Goal: Check status: Check status

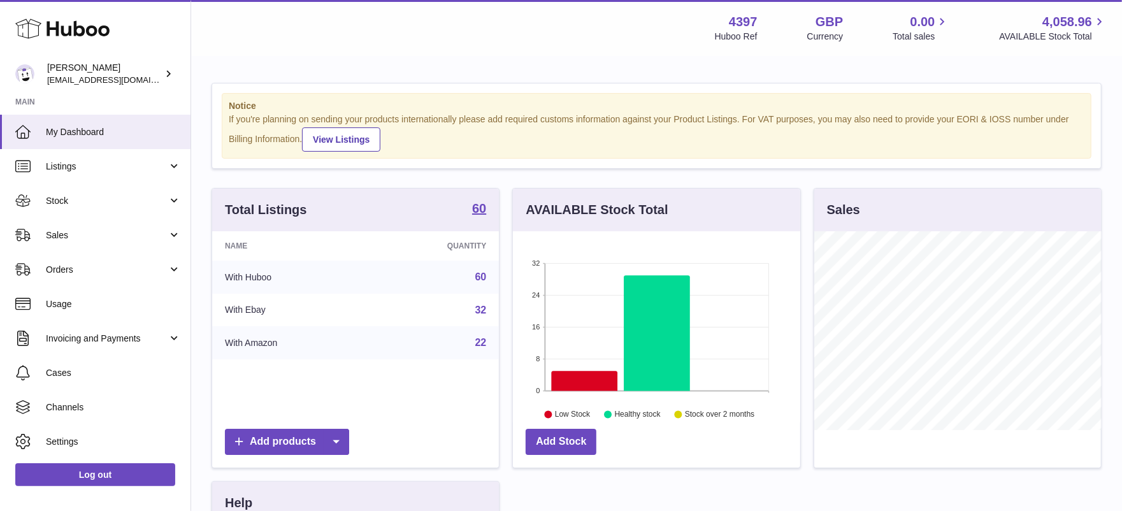
scroll to position [199, 288]
click at [115, 237] on span "Sales" at bounding box center [107, 235] width 122 height 12
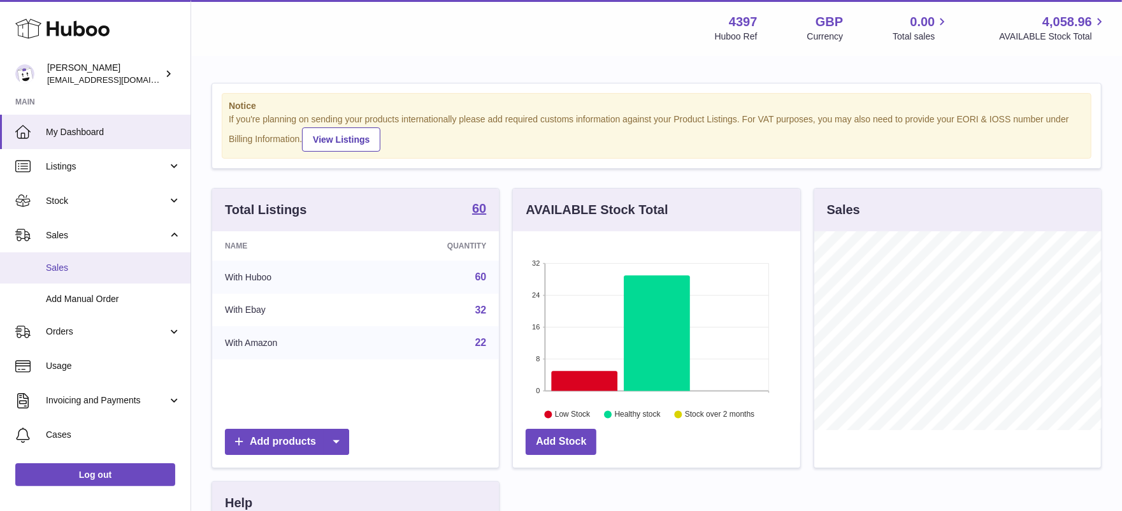
click at [98, 273] on span "Sales" at bounding box center [113, 268] width 135 height 12
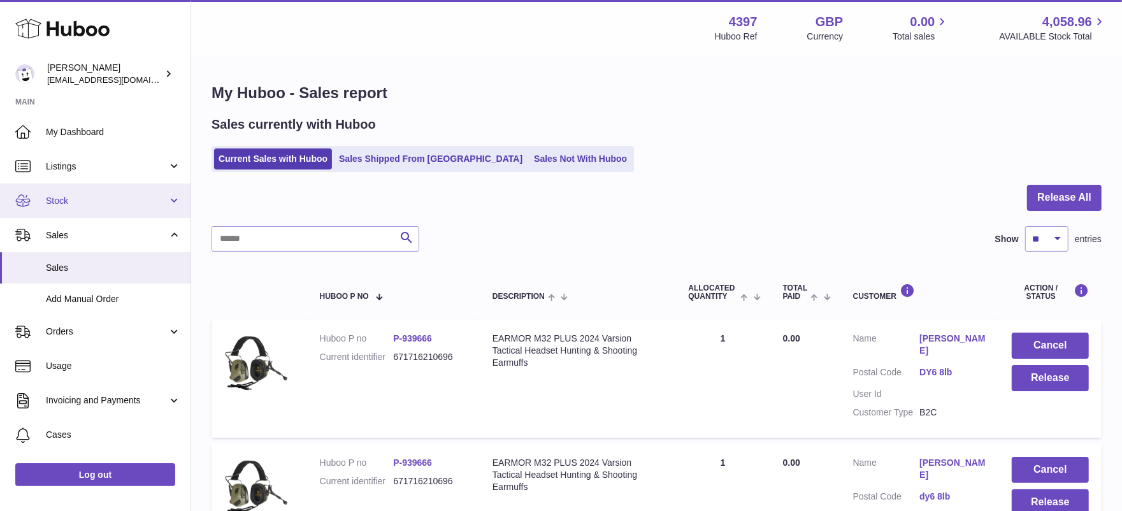
click at [94, 199] on span "Stock" at bounding box center [107, 201] width 122 height 12
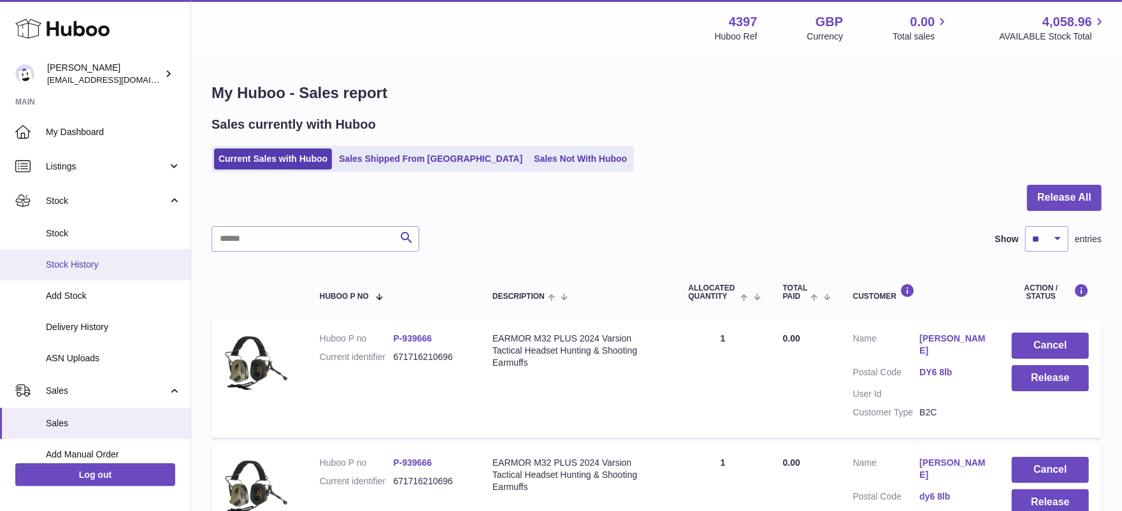
click at [89, 264] on span "Stock History" at bounding box center [113, 265] width 135 height 12
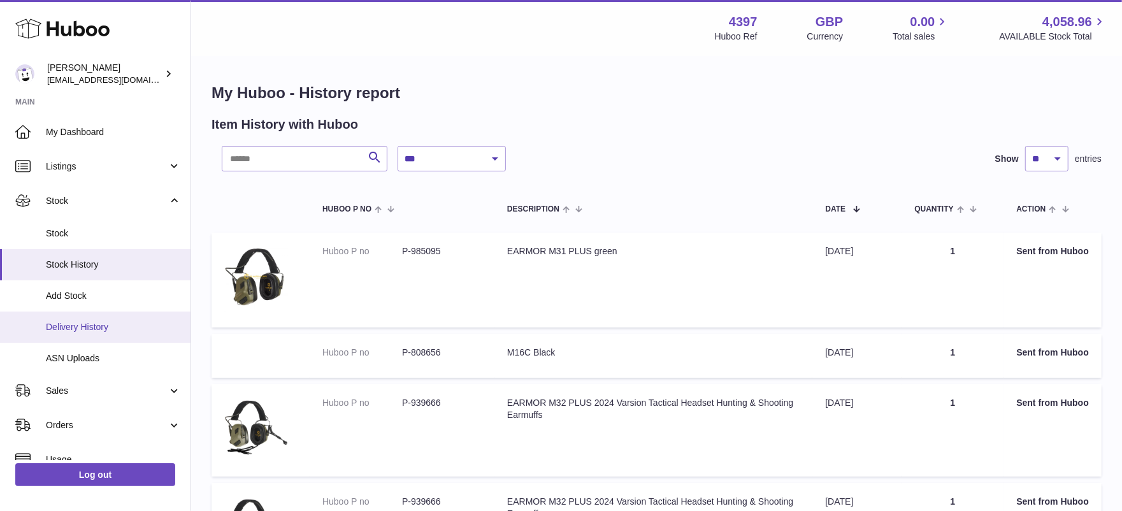
click at [110, 328] on span "Delivery History" at bounding box center [113, 327] width 135 height 12
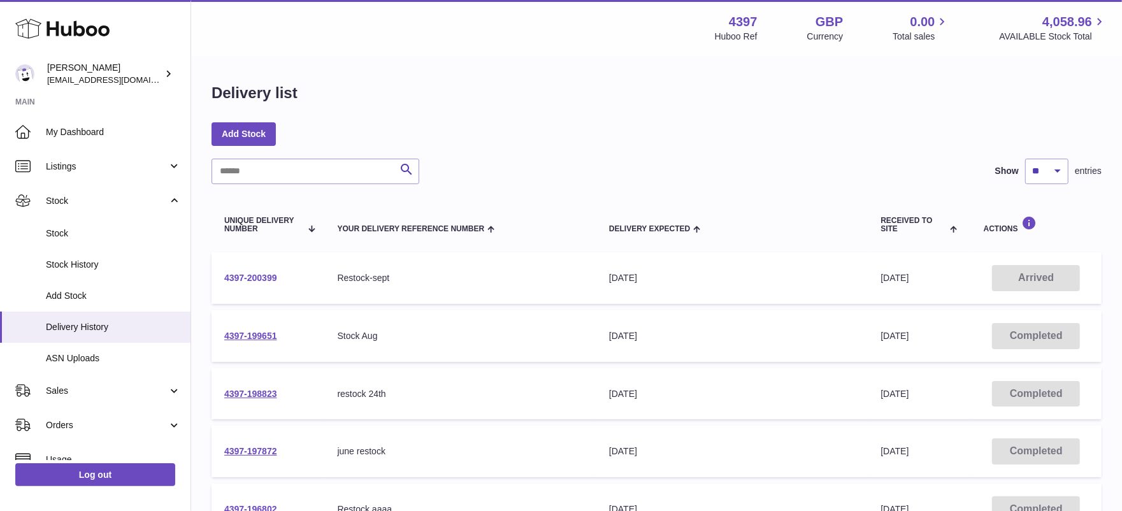
click at [254, 277] on link "4397-200399" at bounding box center [250, 278] width 53 height 10
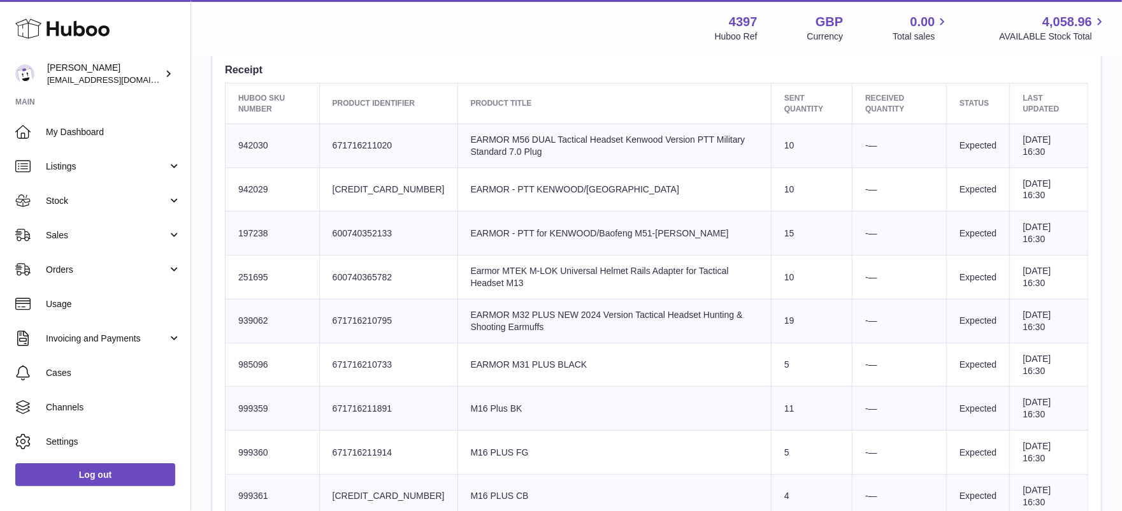
scroll to position [477, 0]
click at [175, 198] on link "Stock" at bounding box center [95, 201] width 191 height 34
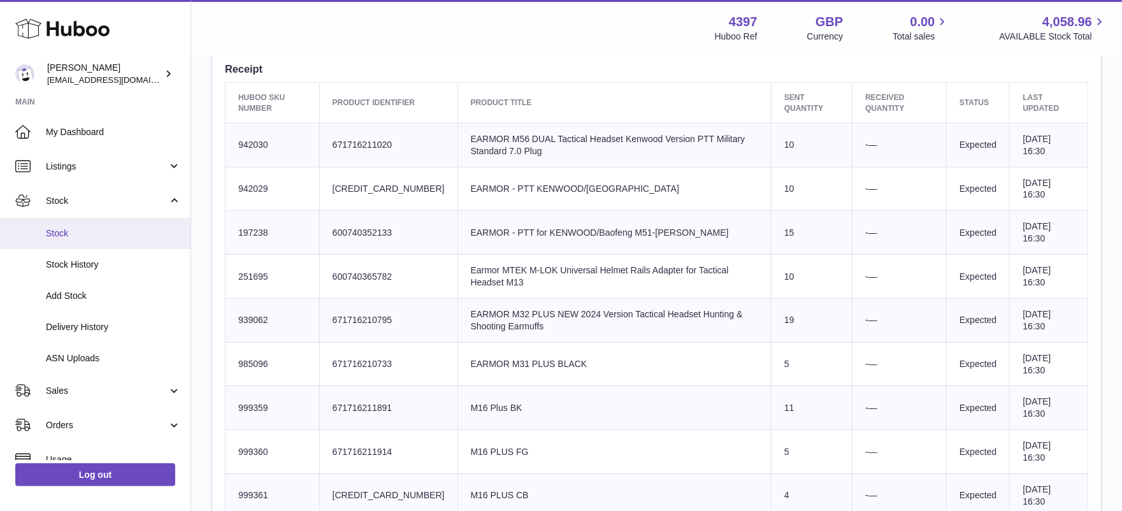
click at [78, 233] on span "Stock" at bounding box center [113, 233] width 135 height 12
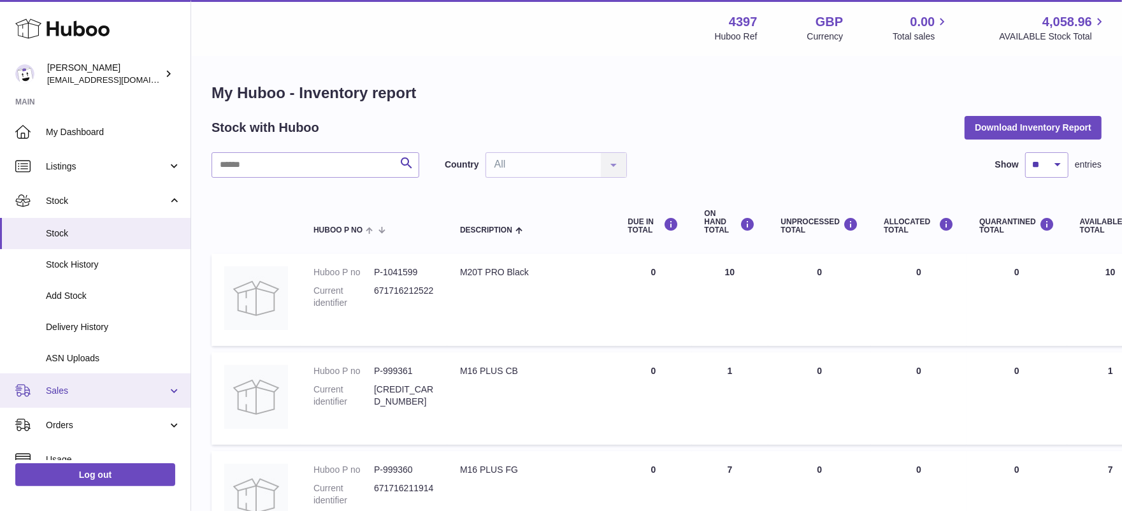
click at [92, 402] on link "Sales" at bounding box center [95, 390] width 191 height 34
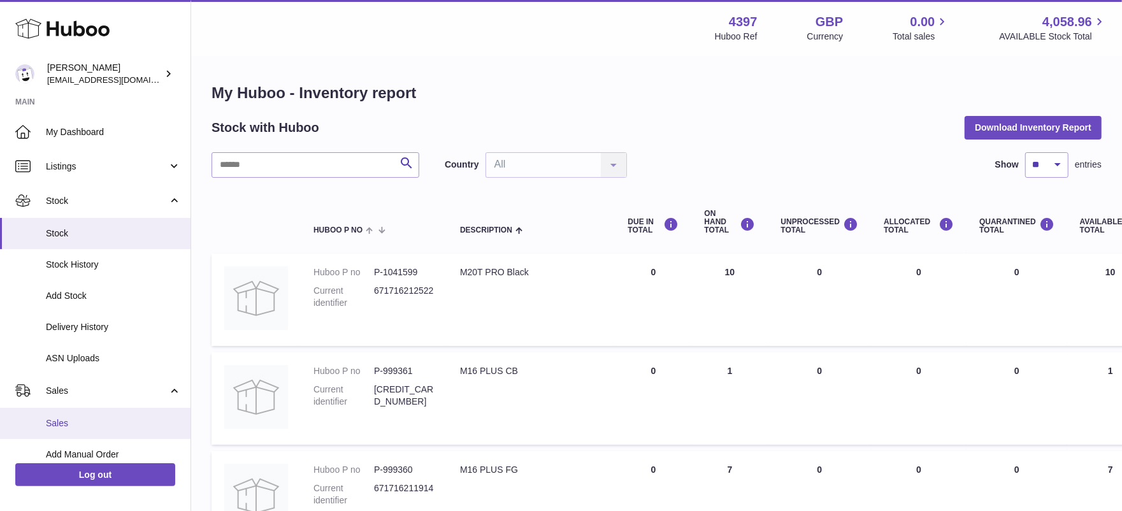
scroll to position [31, 0]
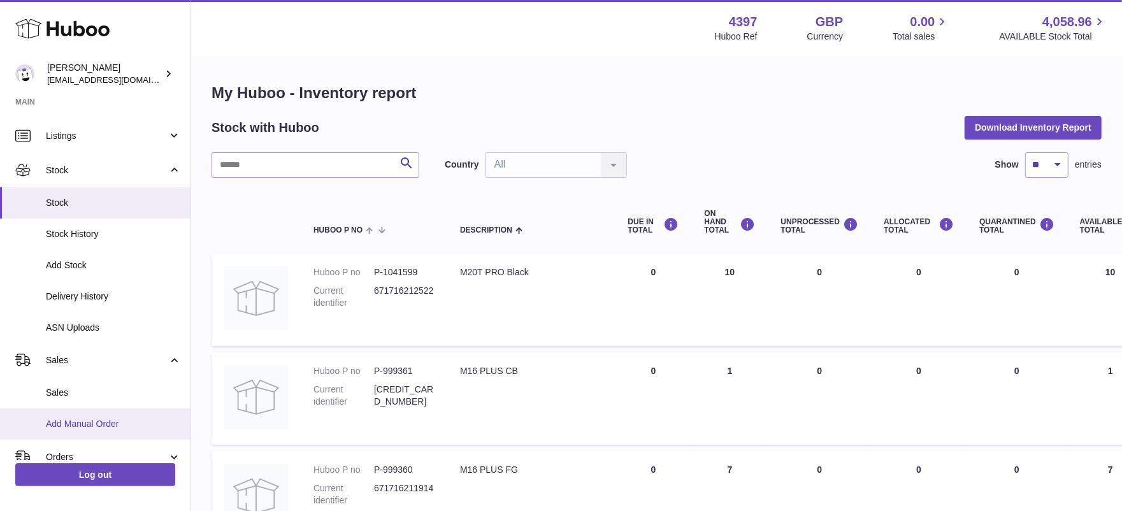
click at [94, 426] on span "Add Manual Order" at bounding box center [113, 424] width 135 height 12
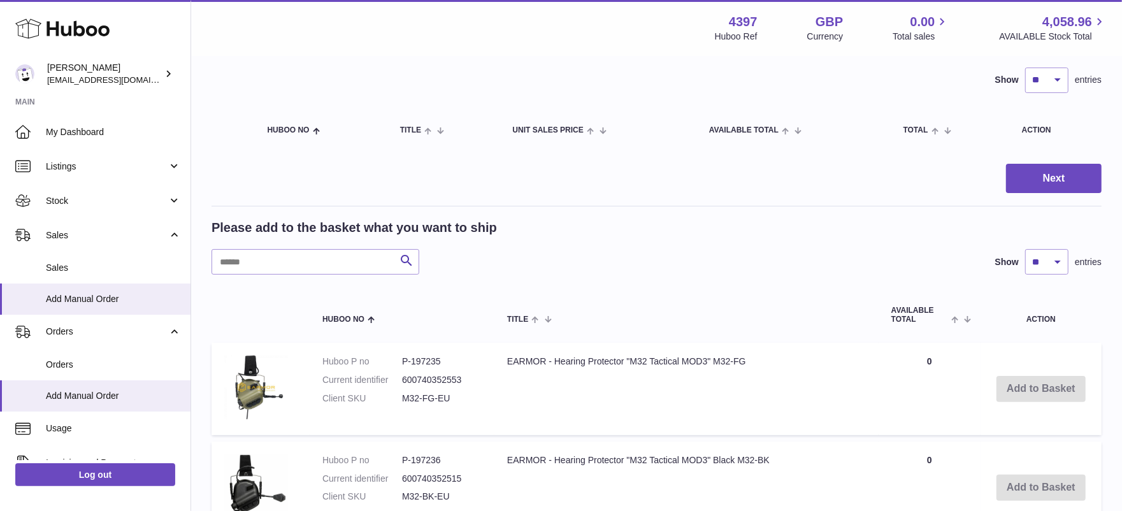
scroll to position [108, 0]
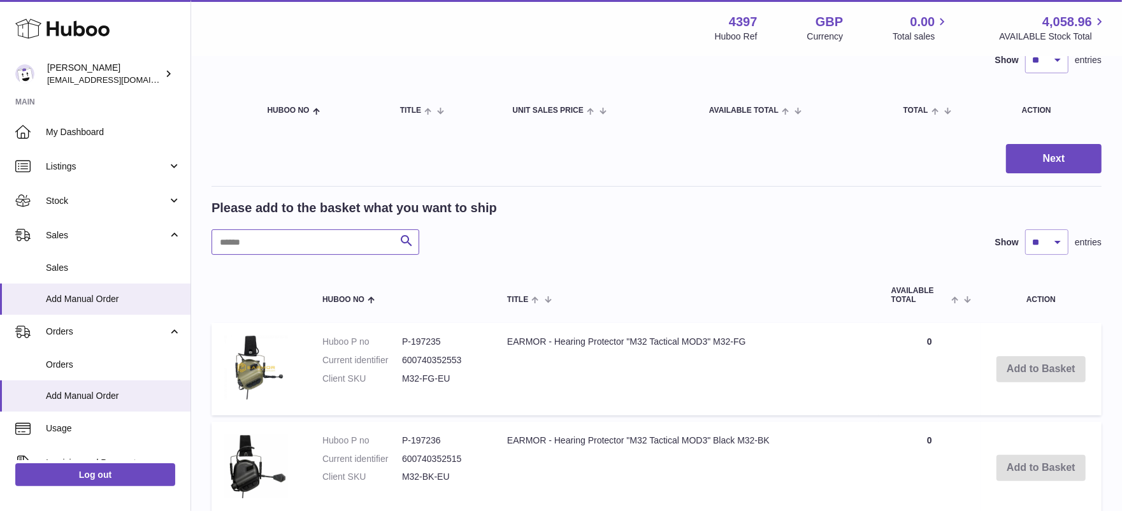
click at [310, 240] on input "text" at bounding box center [316, 241] width 208 height 25
type input "***"
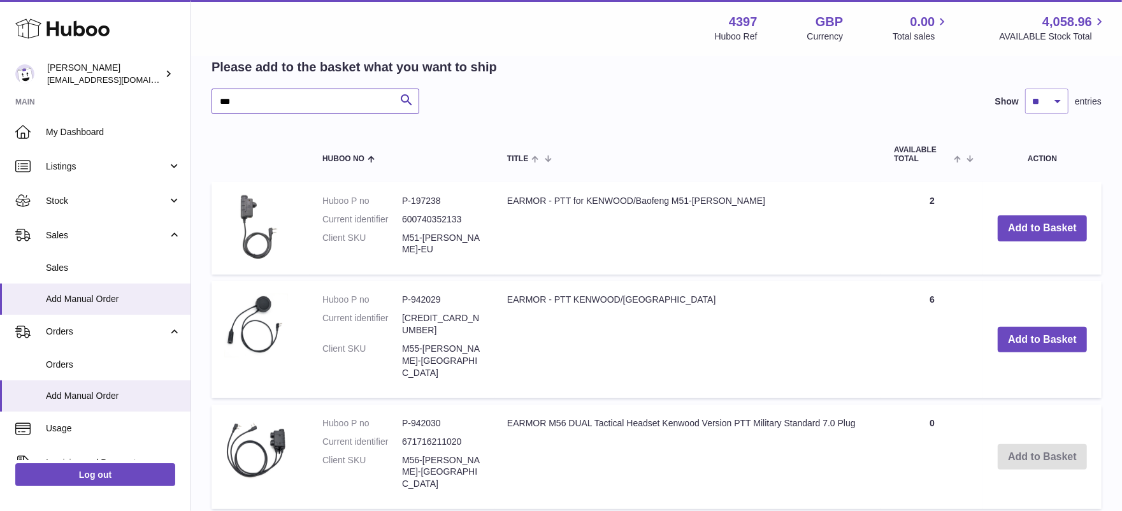
scroll to position [234, 0]
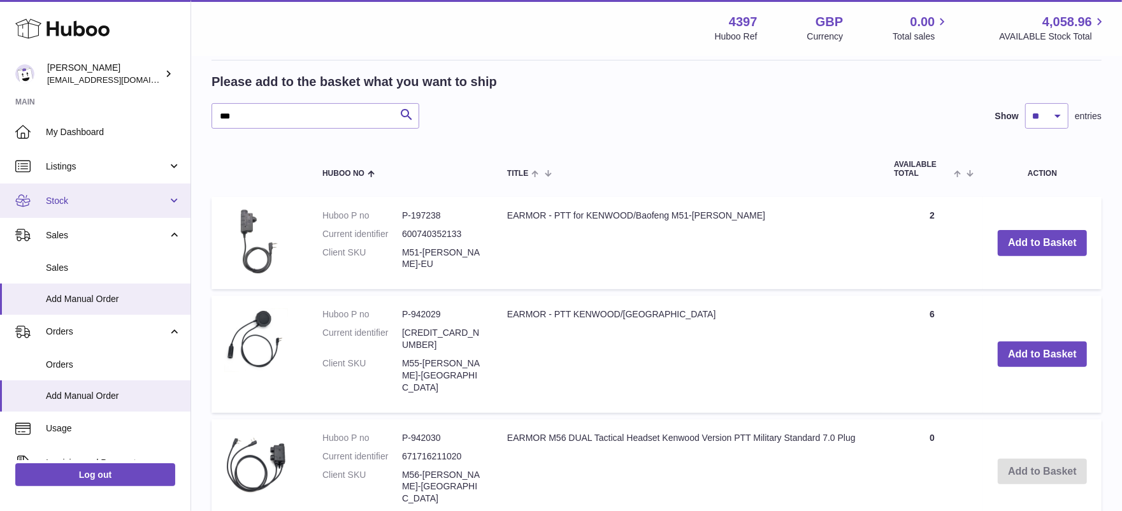
click at [170, 200] on link "Stock" at bounding box center [95, 201] width 191 height 34
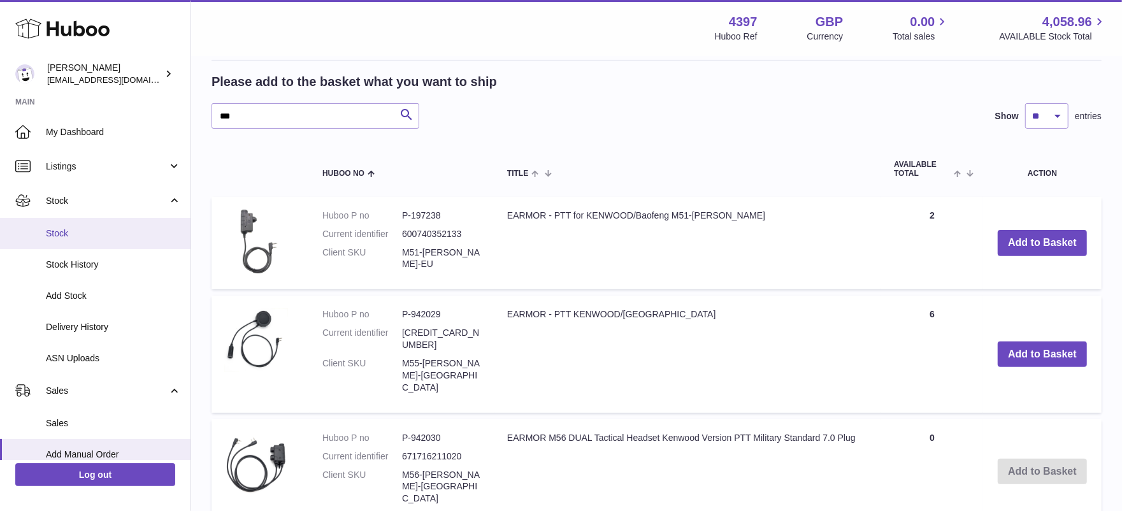
click at [126, 229] on span "Stock" at bounding box center [113, 233] width 135 height 12
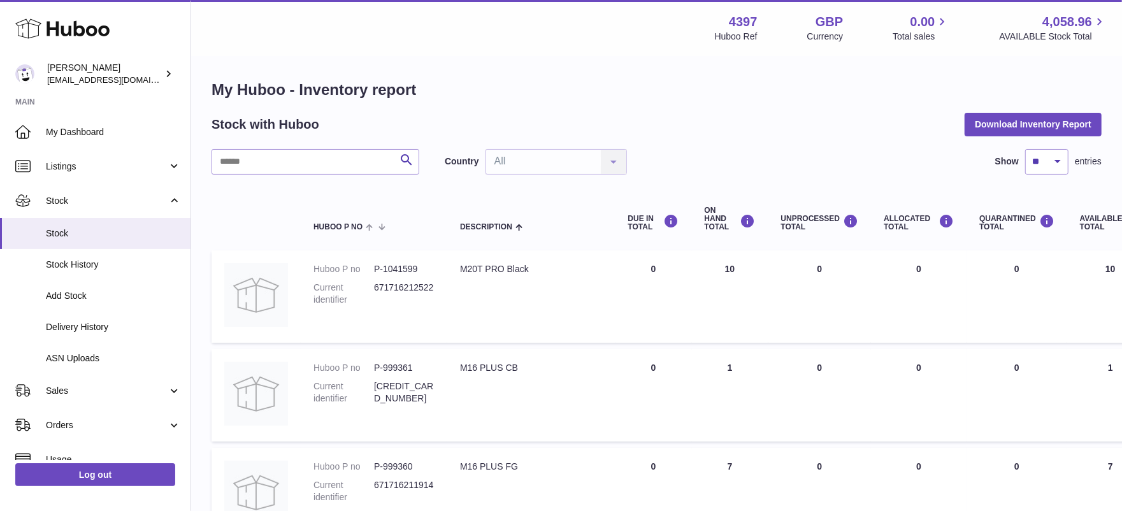
scroll to position [4, 0]
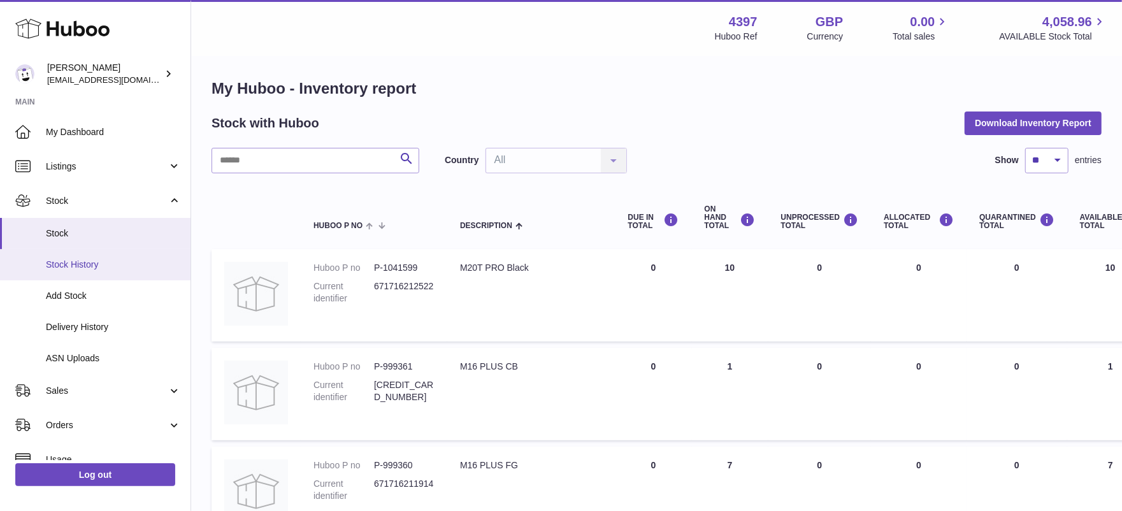
click at [97, 259] on span "Stock History" at bounding box center [113, 265] width 135 height 12
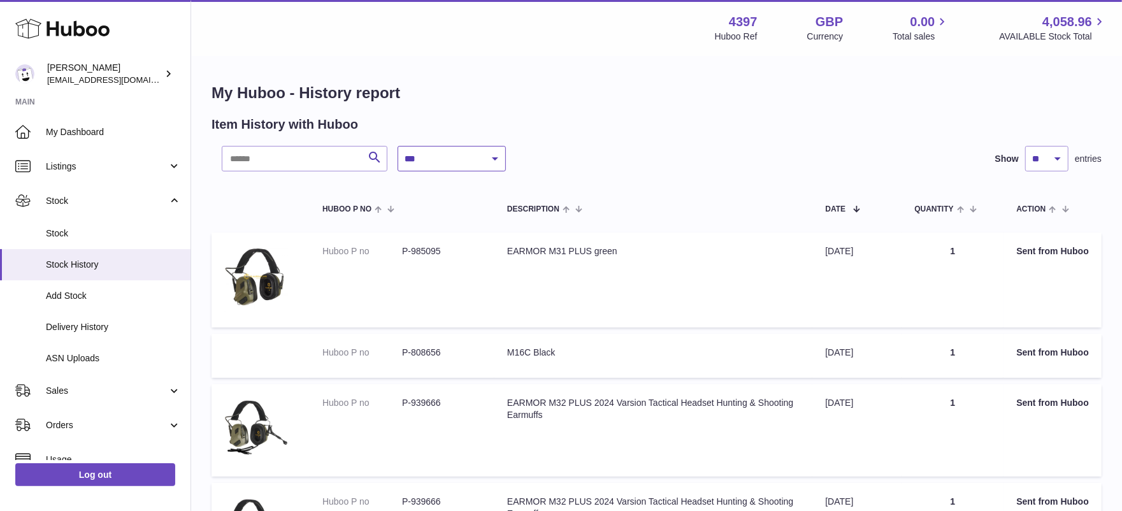
select select "*"
click option "**********" at bounding box center [0, 0] width 0 height 0
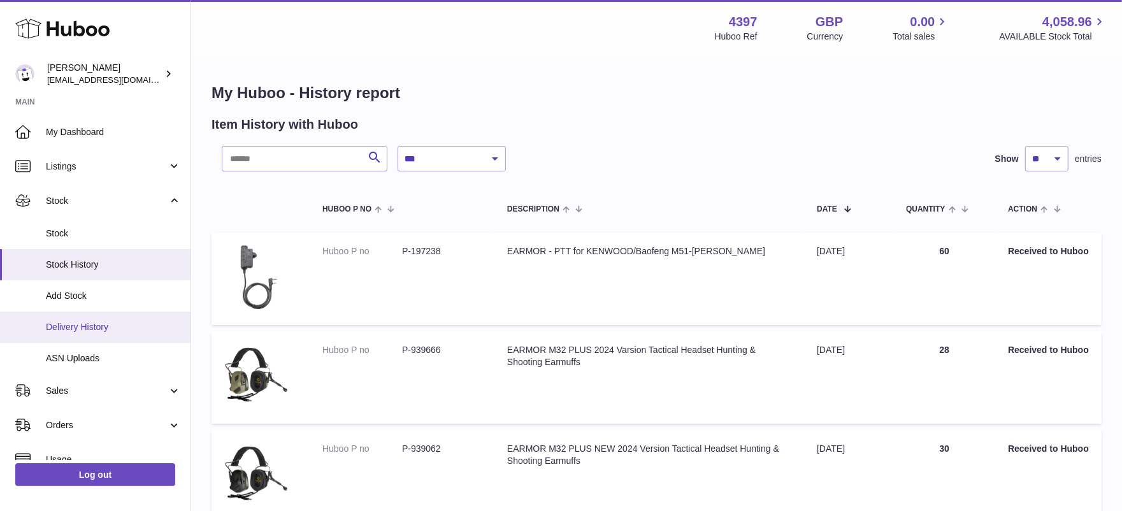
click at [89, 326] on span "Delivery History" at bounding box center [113, 327] width 135 height 12
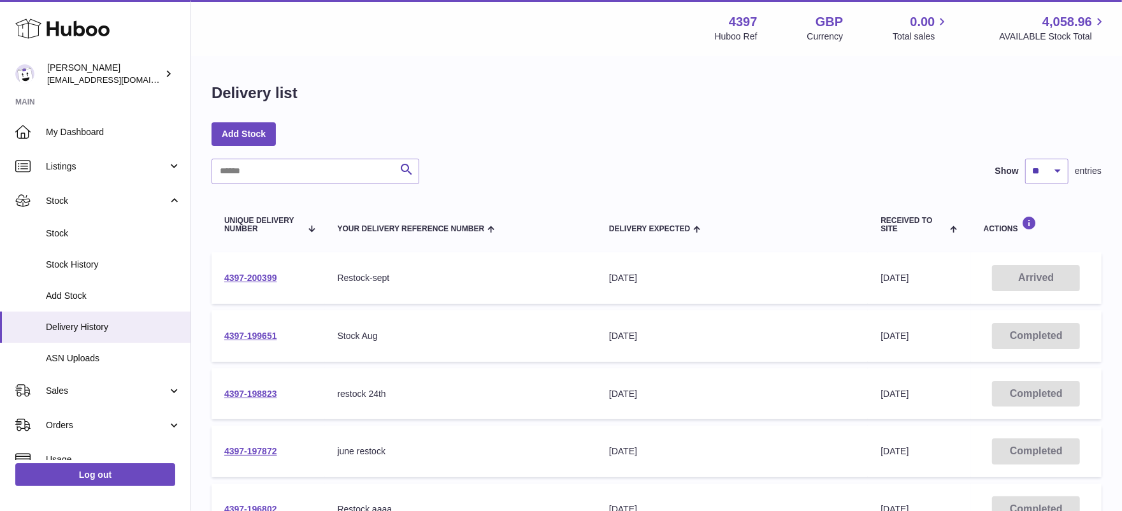
click at [252, 274] on td "4397-200399" at bounding box center [268, 278] width 113 height 52
click at [266, 277] on link "4397-200399" at bounding box center [250, 278] width 53 height 10
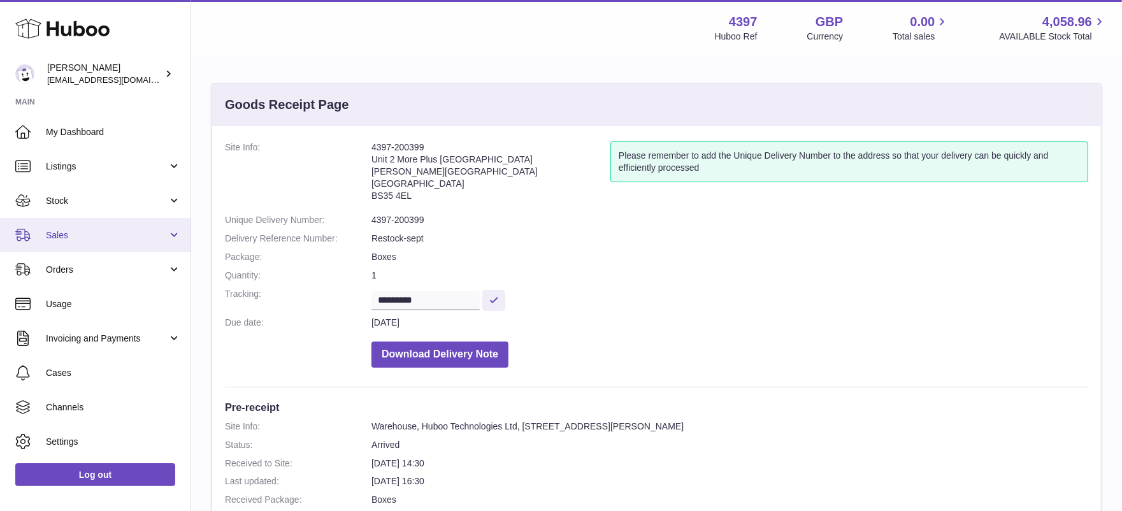
click at [64, 236] on span "Sales" at bounding box center [107, 235] width 122 height 12
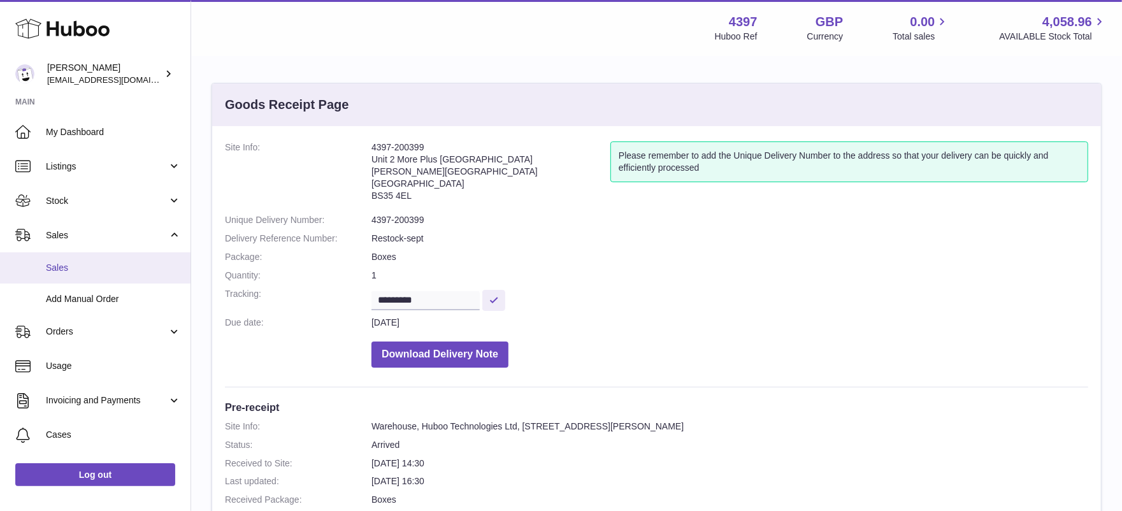
click at [65, 269] on span "Sales" at bounding box center [113, 268] width 135 height 12
